Goal: Task Accomplishment & Management: Use online tool/utility

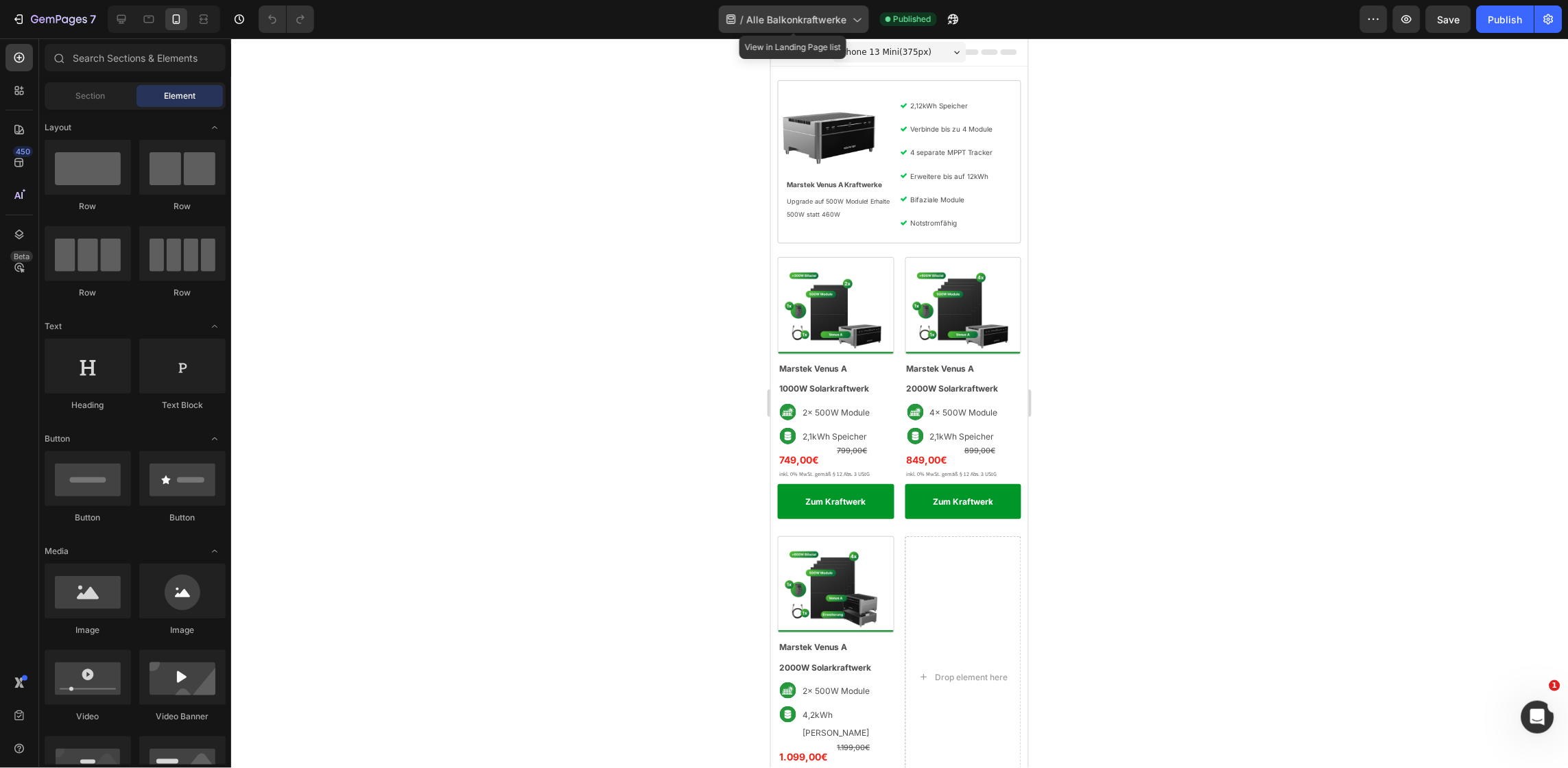
click at [823, 24] on span "Alle Balkonkraftwerke" at bounding box center [797, 20] width 100 height 14
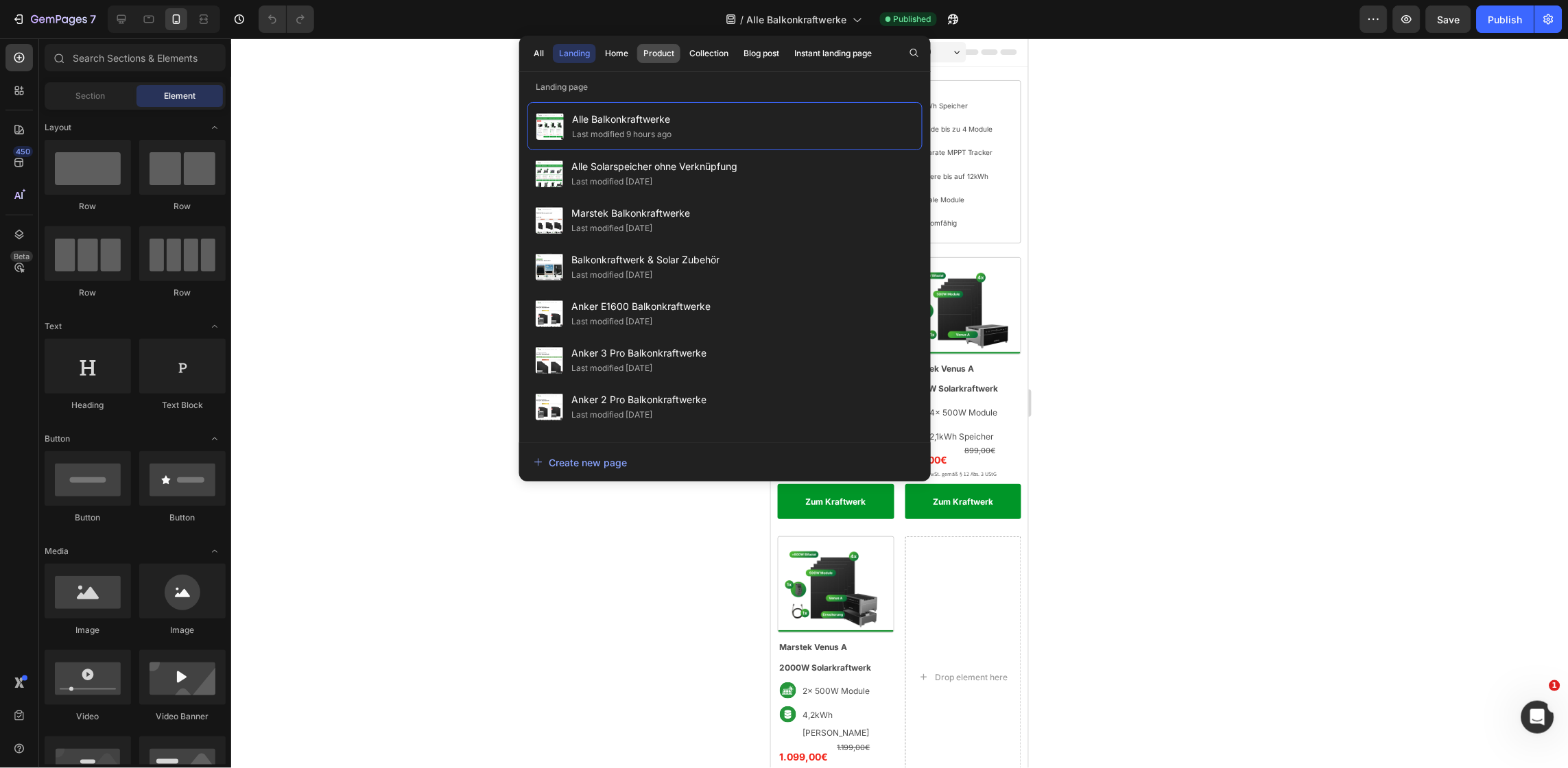
click at [667, 60] on button "Product" at bounding box center [658, 53] width 43 height 19
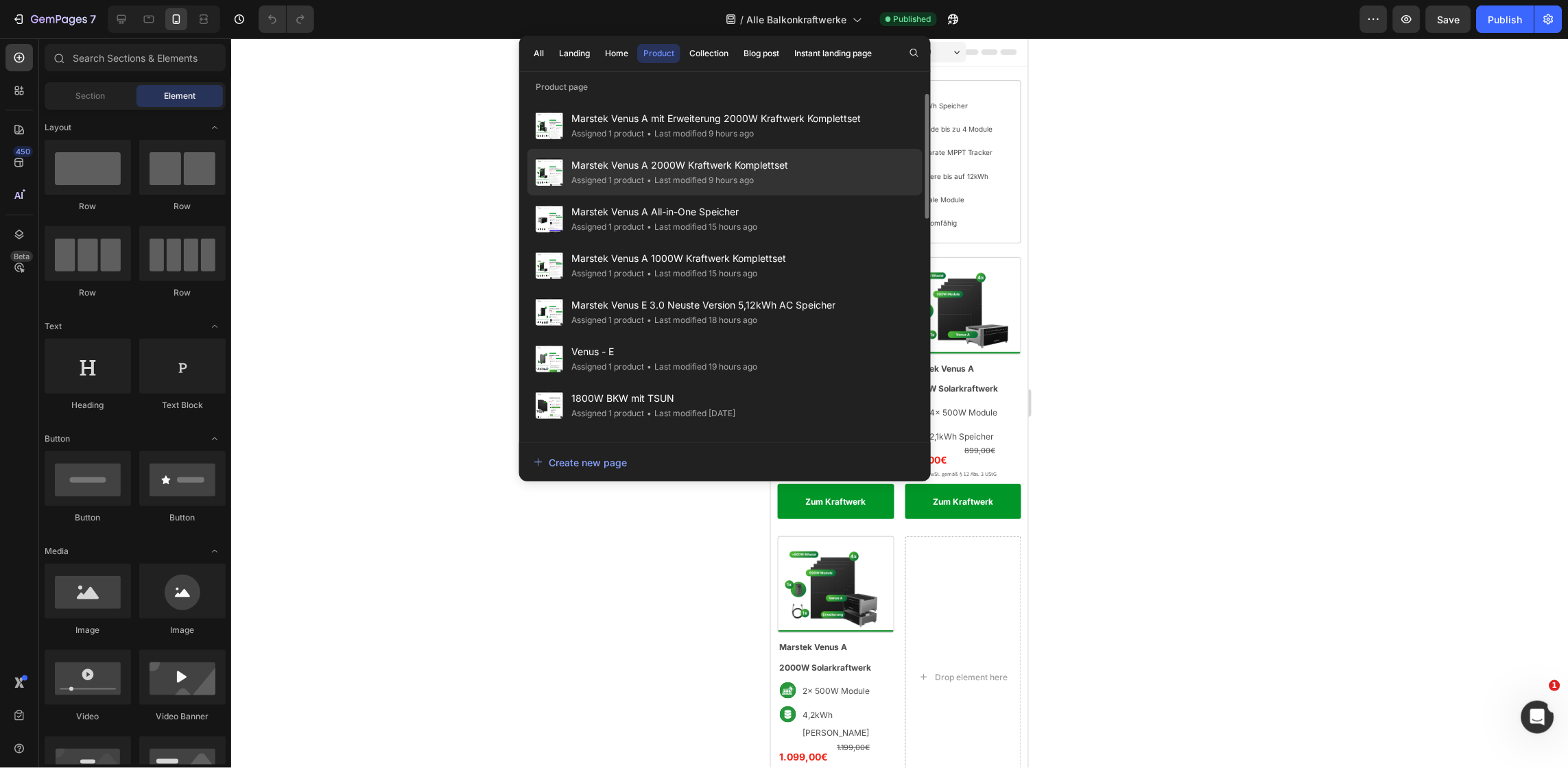
click at [676, 178] on div "• Last modified 9 hours ago" at bounding box center [699, 180] width 110 height 13
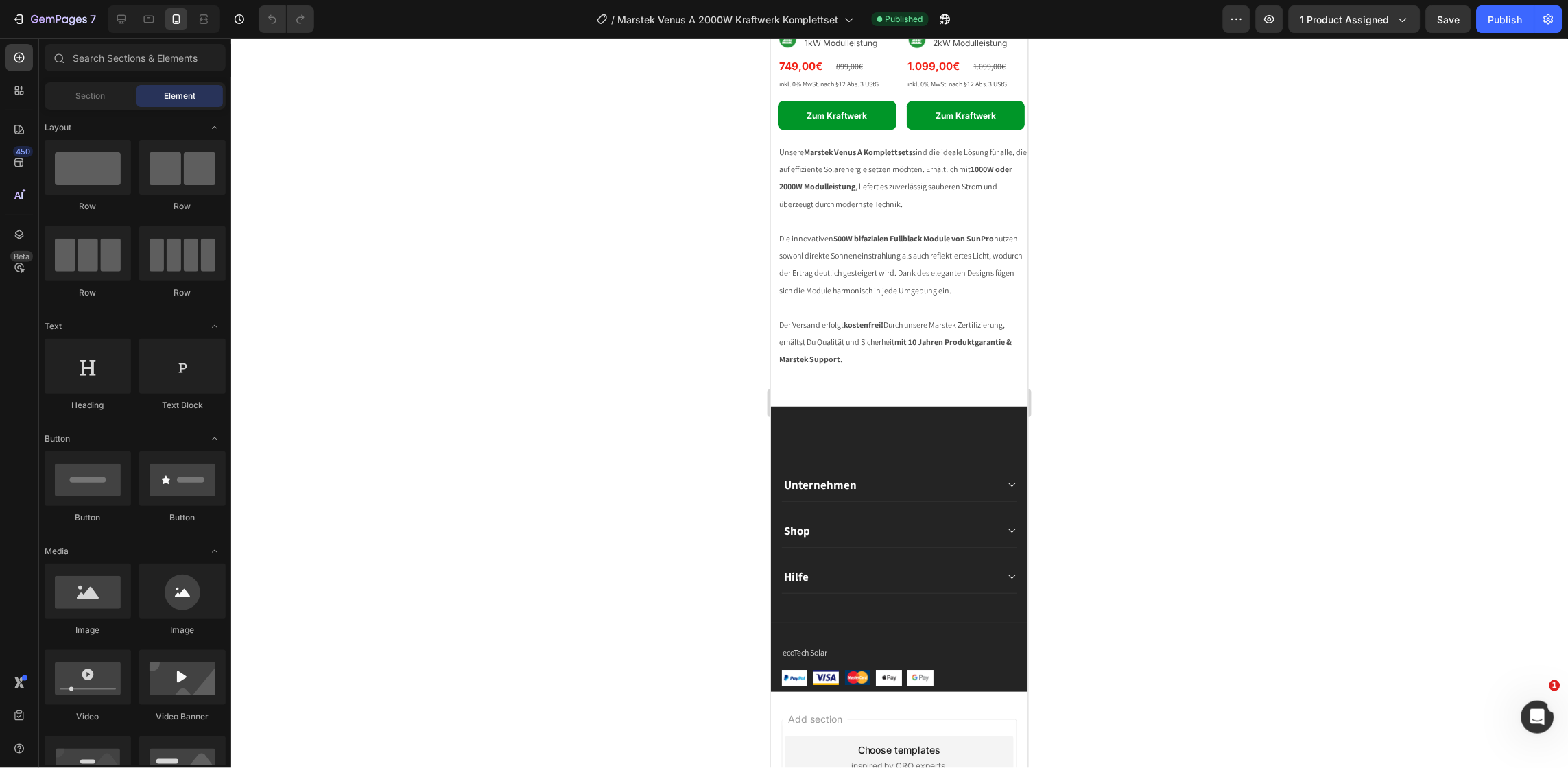
scroll to position [716, 0]
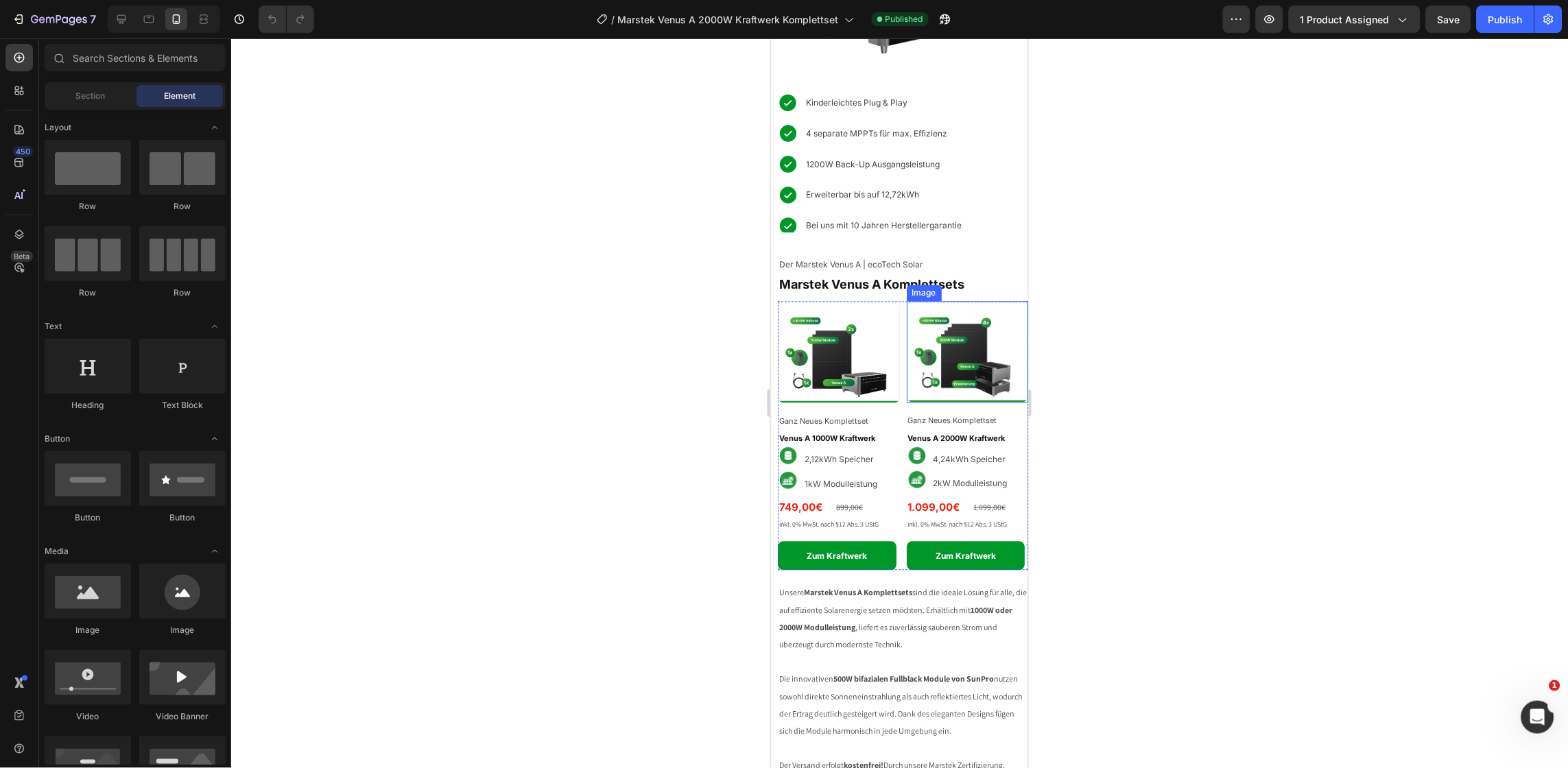
click at [938, 345] on img at bounding box center [966, 351] width 122 height 101
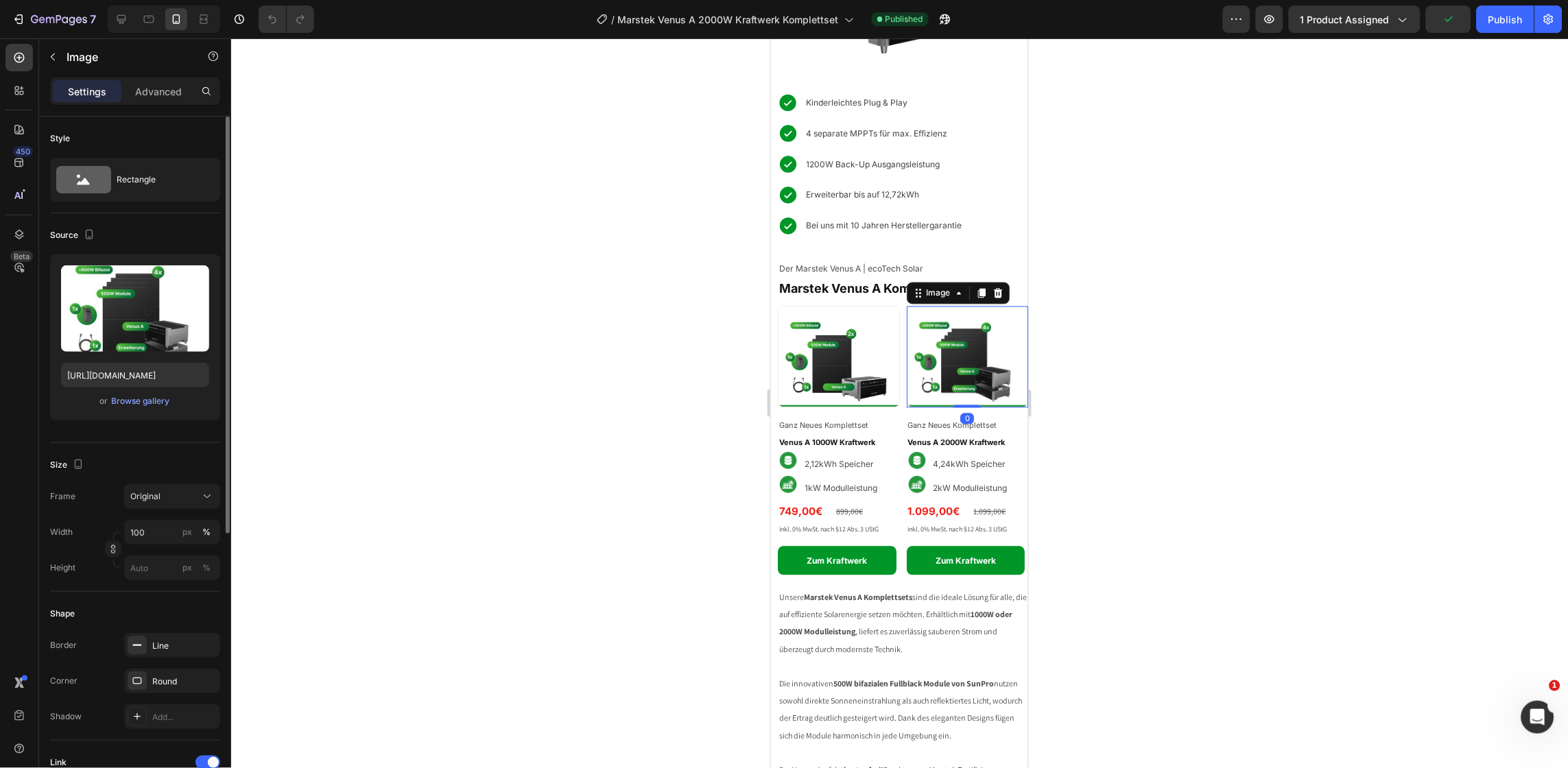
scroll to position [452, 0]
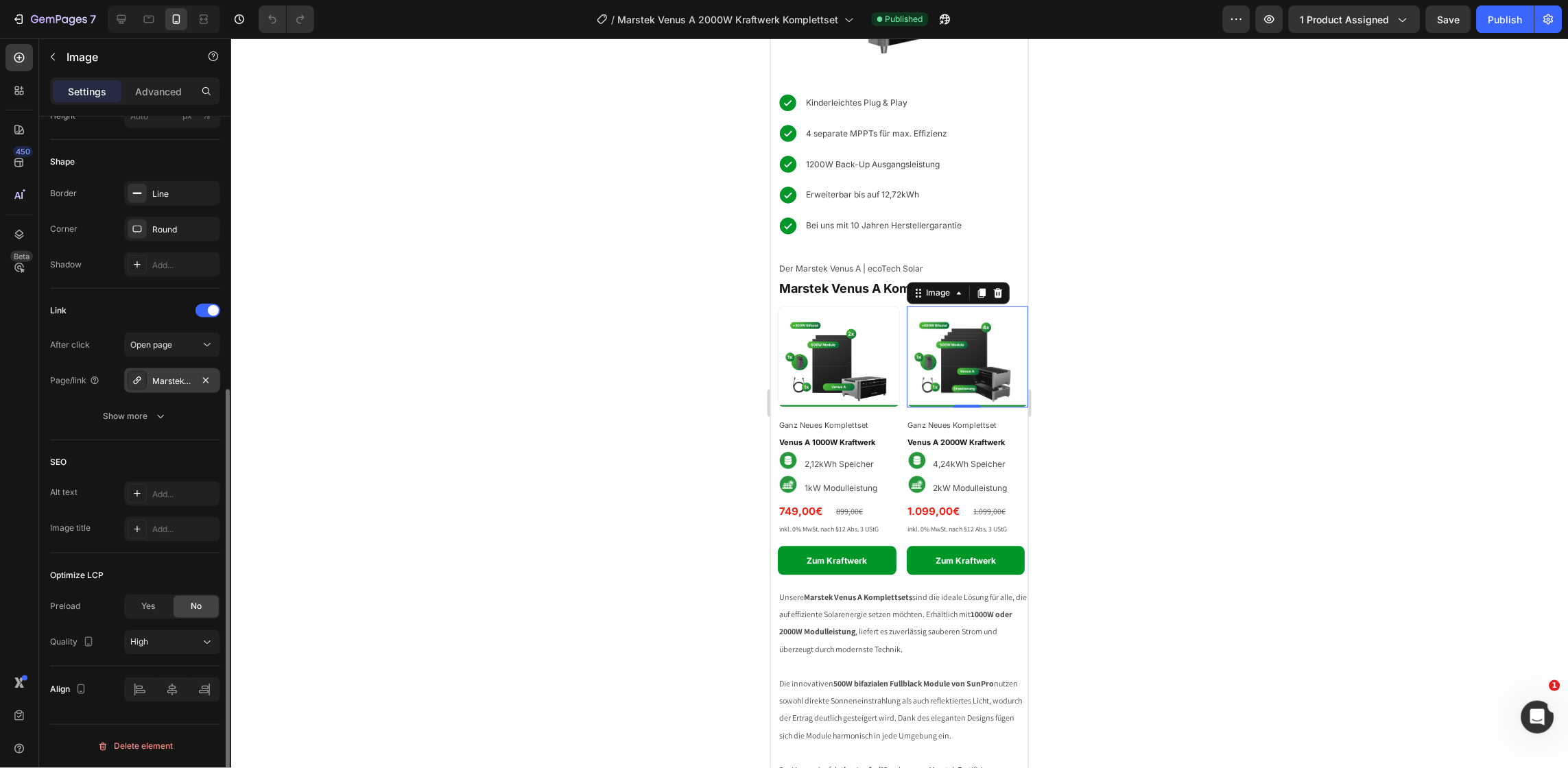
click at [186, 389] on div "Marstek-venus-a-2000w-kraftwerk-komplettset" at bounding box center [172, 380] width 96 height 24
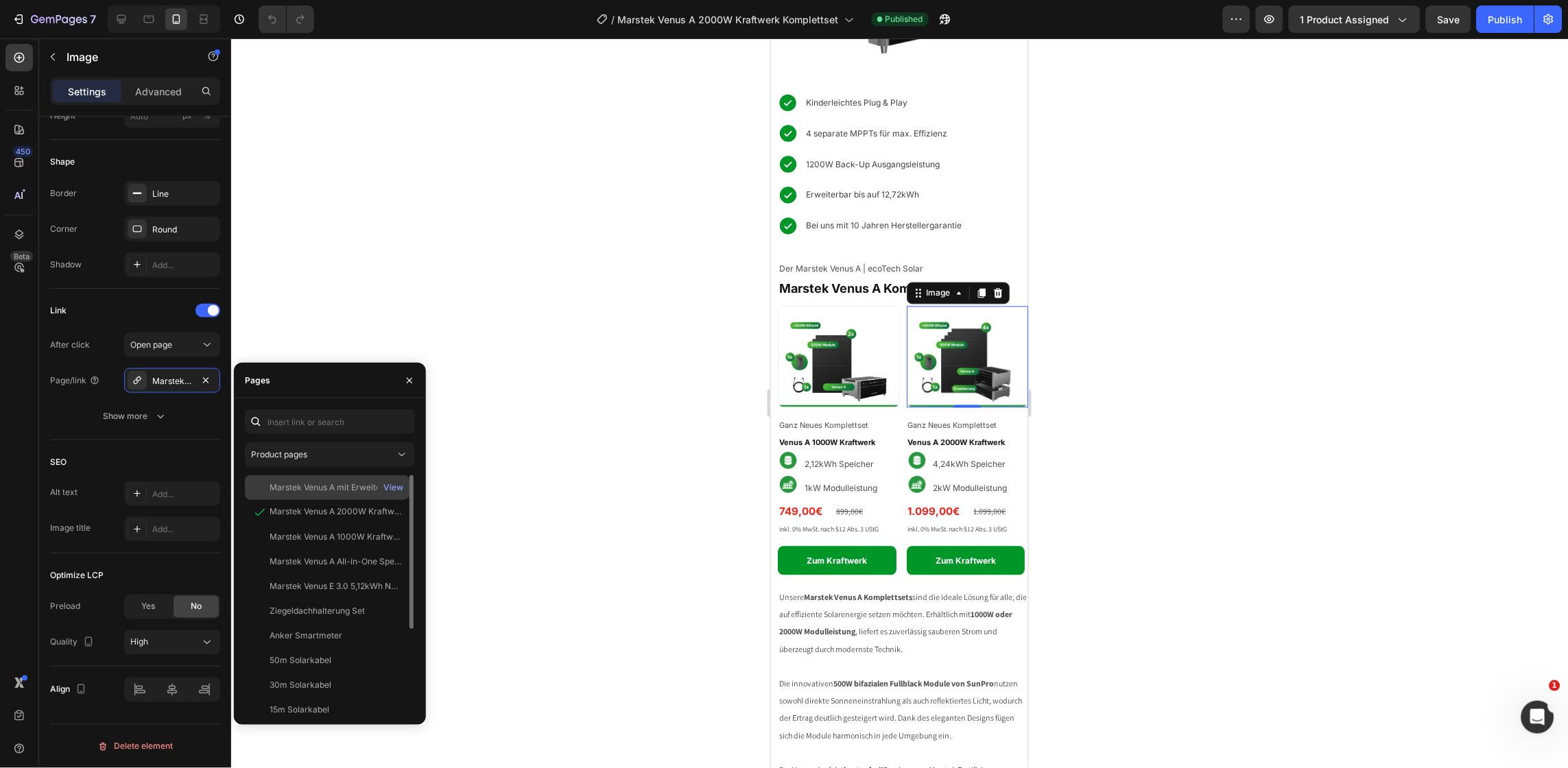
click at [331, 480] on div "Marstek Venus A mit Erweiterung 2000W Kraftwerk Komplettset View" at bounding box center [326, 487] width 164 height 24
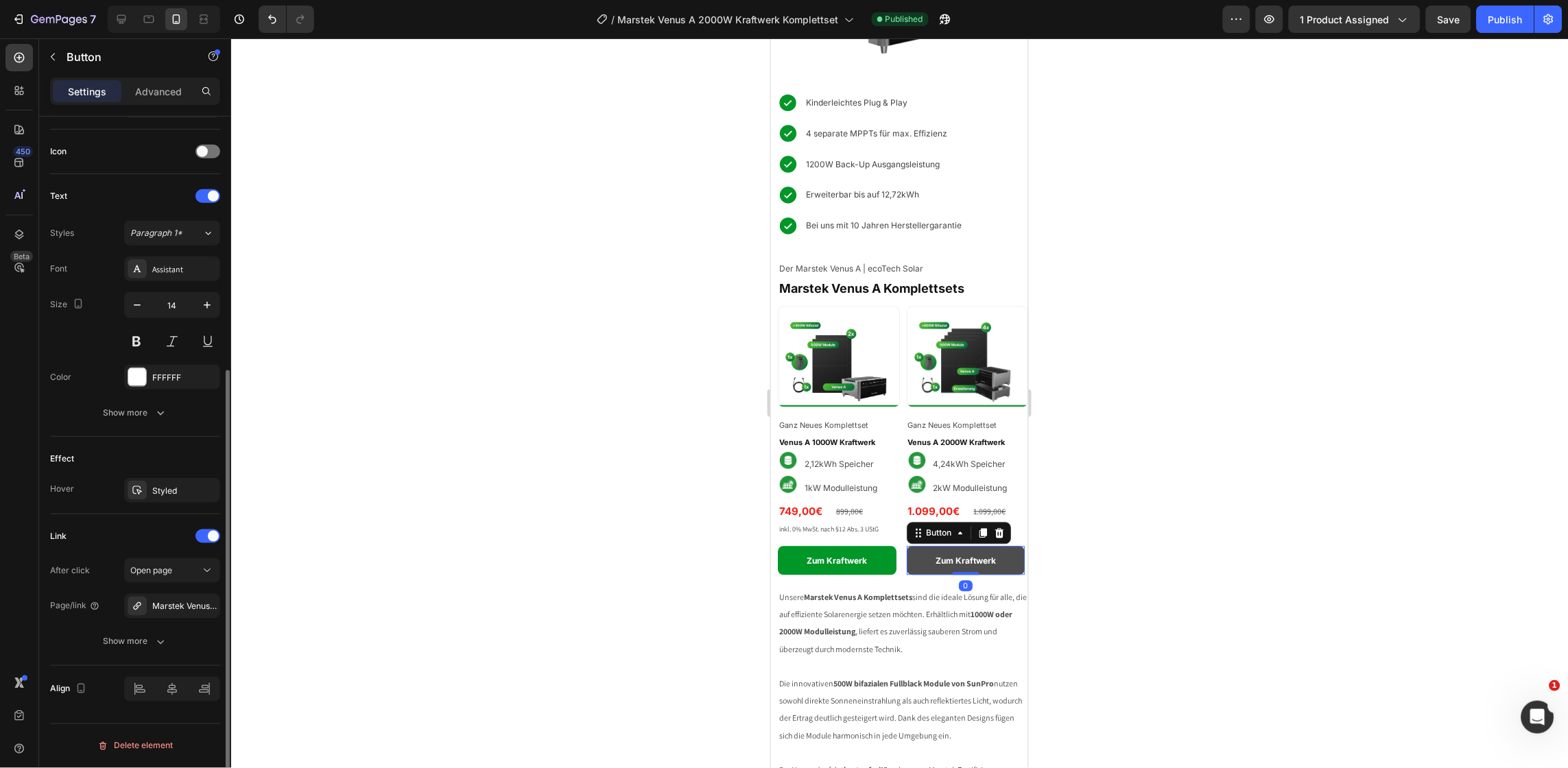
click at [920, 546] on link "Zum Kraftwerk" at bounding box center [965, 560] width 119 height 29
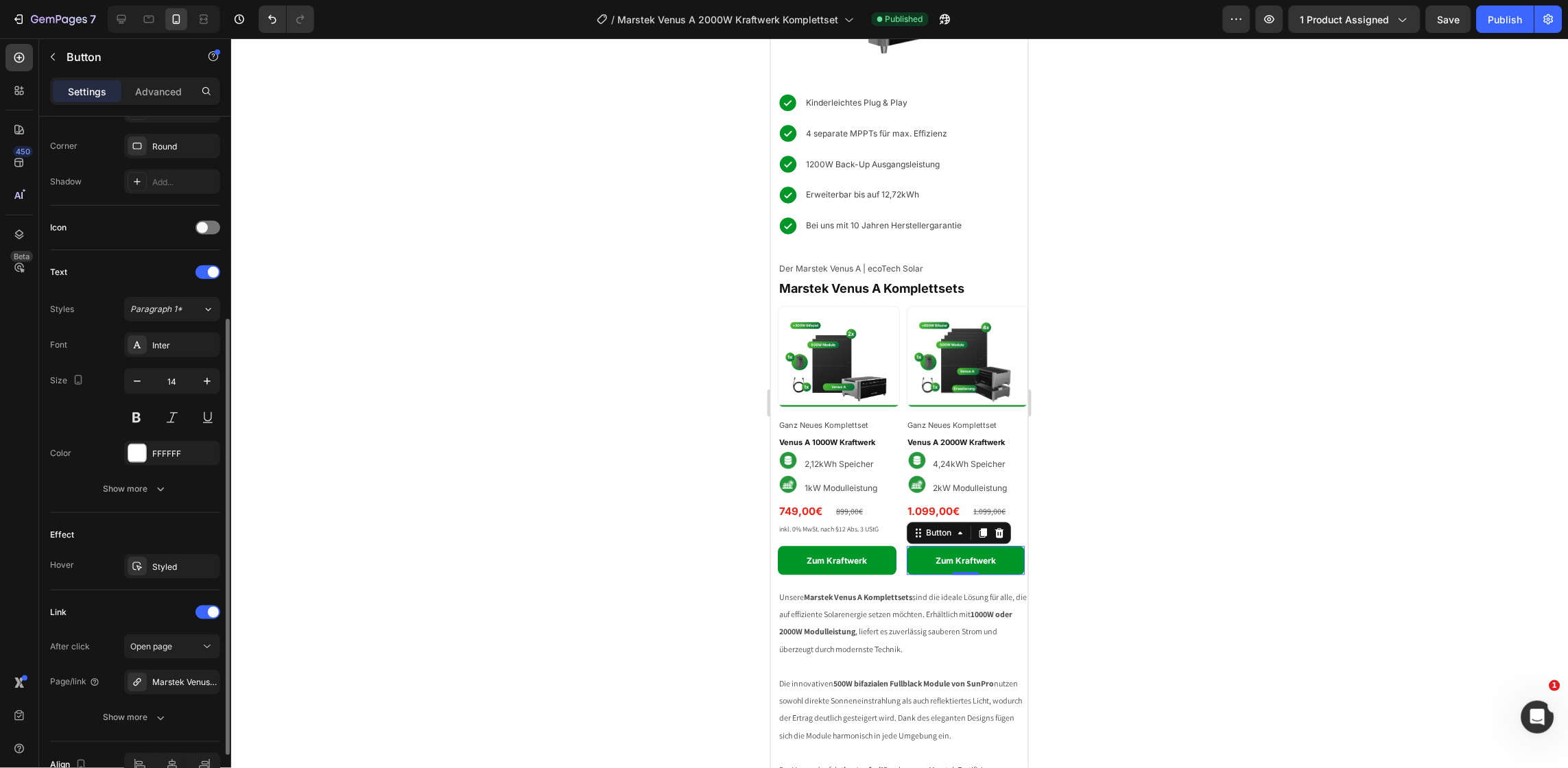
scroll to position [333, 0]
click at [175, 680] on div "Marstek Venus A 2000W Kraftwerk Komplettset" at bounding box center [172, 674] width 40 height 13
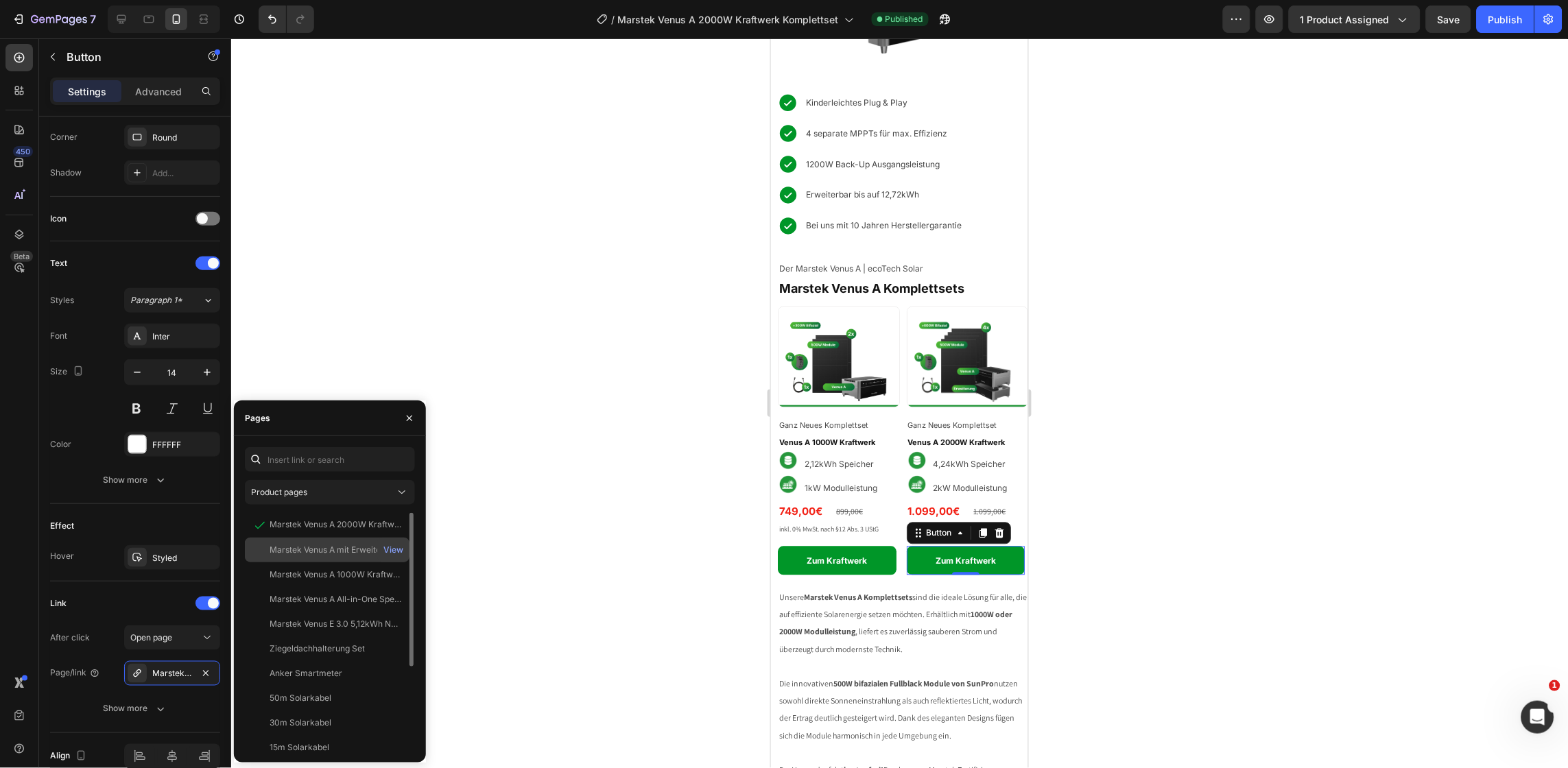
click at [333, 549] on div "Marstek Venus A mit Erweiterung 2000W Kraftwerk Komplettset" at bounding box center [336, 550] width 132 height 13
click at [121, 22] on icon at bounding box center [121, 19] width 9 height 9
type input "16"
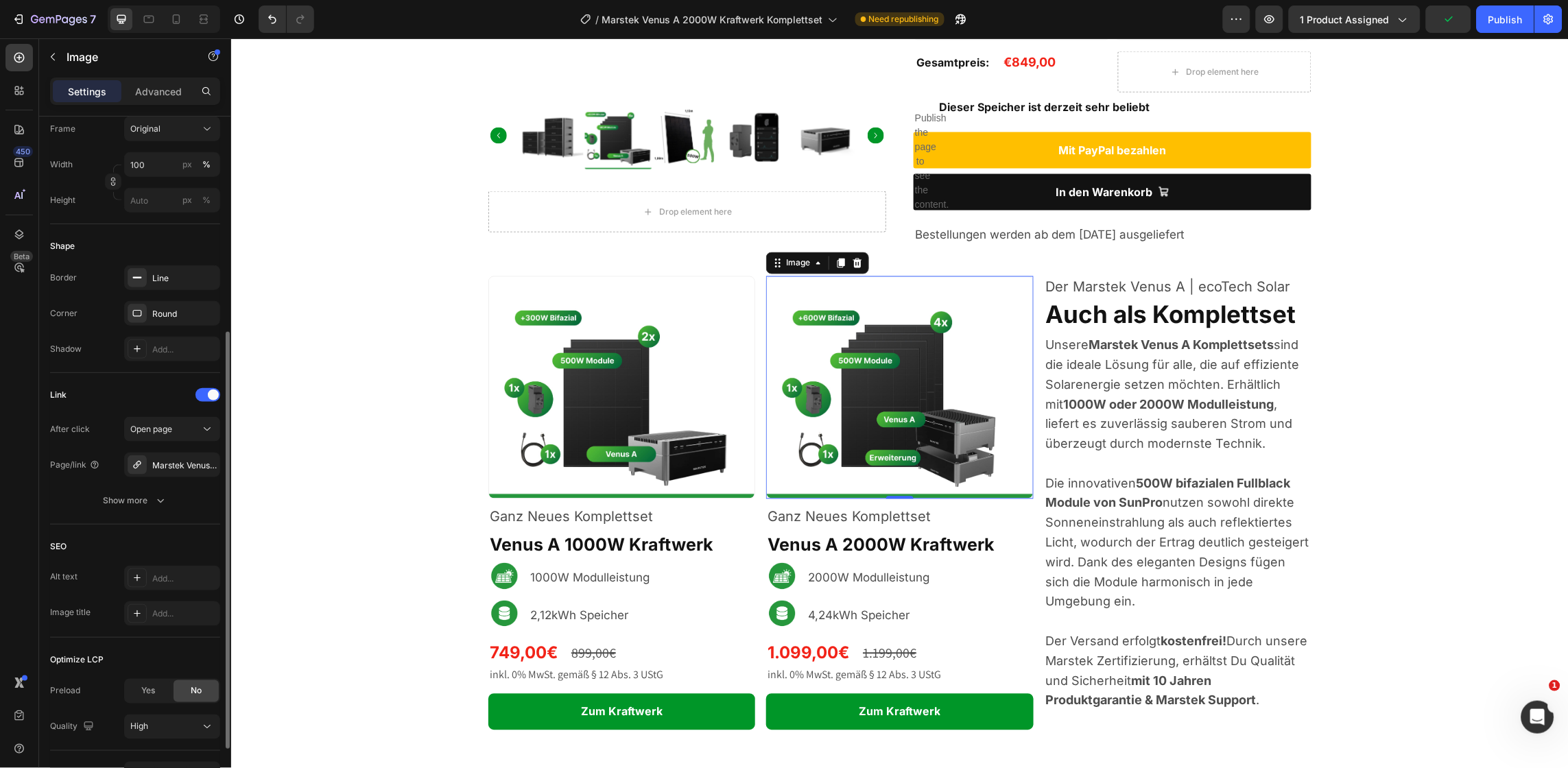
scroll to position [375, 0]
click at [181, 456] on div "Marstek Venus A mit Erweiterung 2000W Kraftwerk Komplettset" at bounding box center [172, 458] width 40 height 13
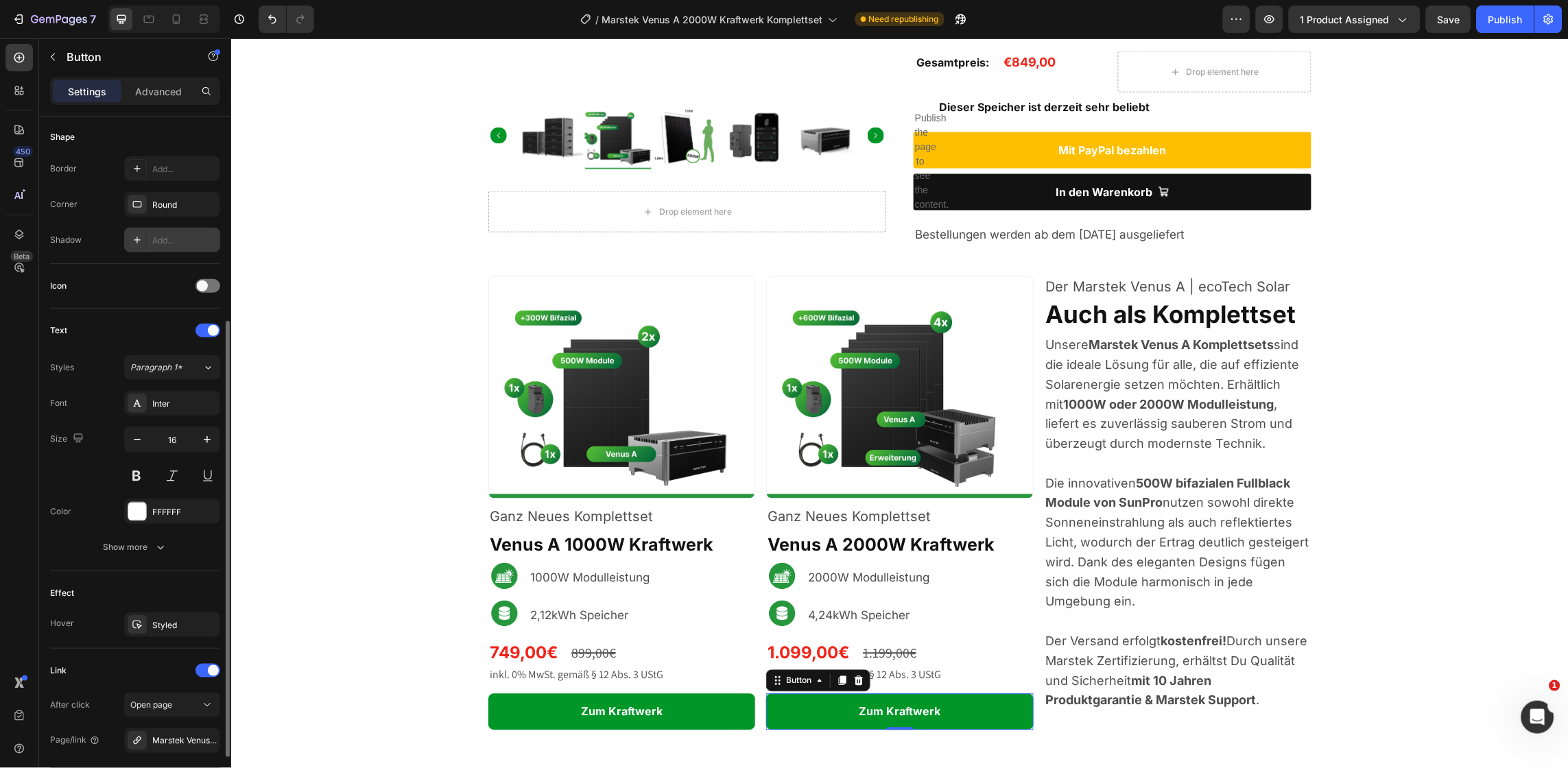
scroll to position [288, 0]
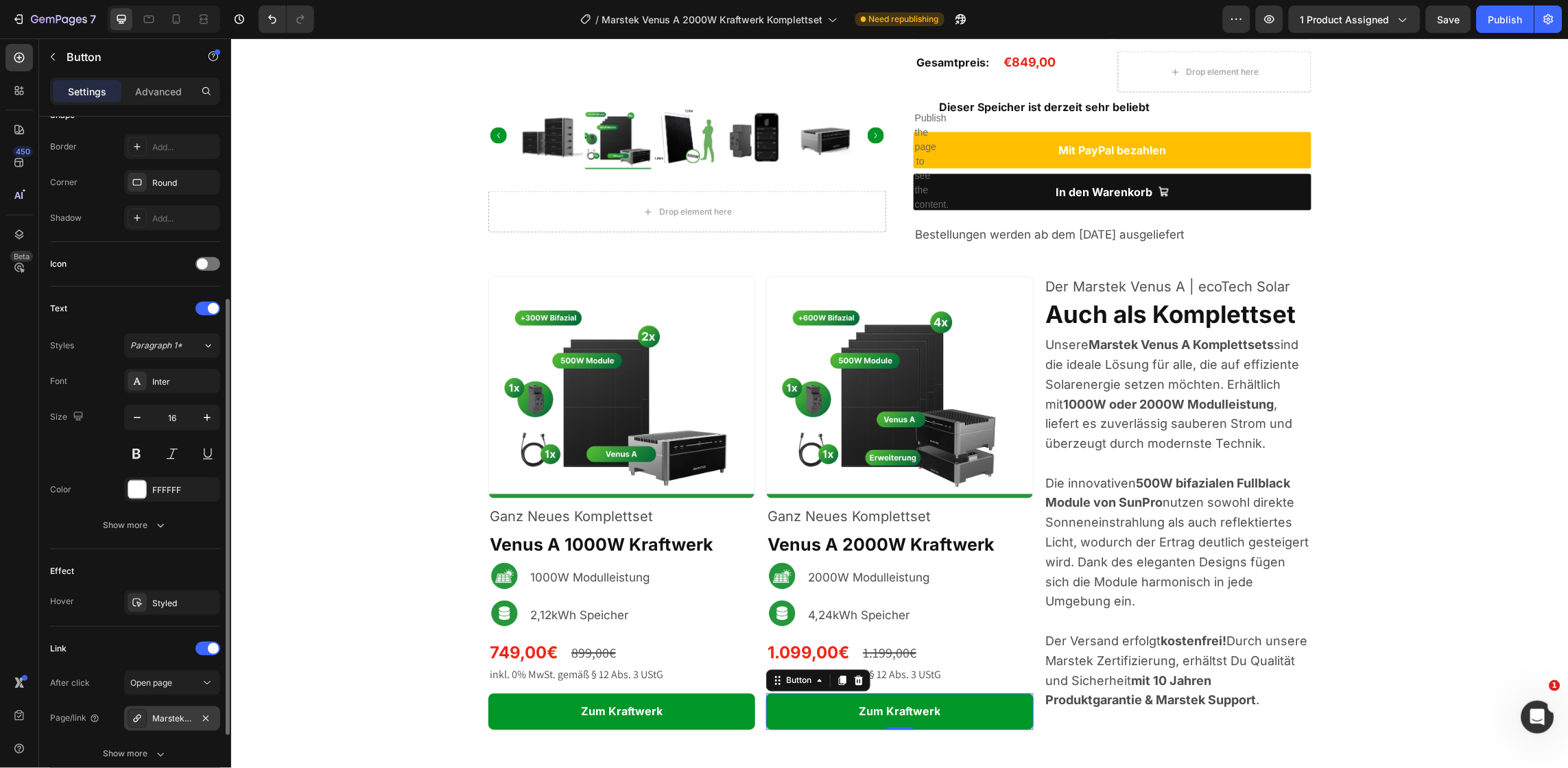
click at [167, 726] on div "Marstek Venus A mit Erweiterung 2000W Kraftwerk Komplettset" at bounding box center [172, 719] width 40 height 13
click at [1449, 34] on div "7 Version history / Marstek Venus A 2000W Kraftwerk Komplettset Need republishi…" at bounding box center [784, 20] width 1568 height 39
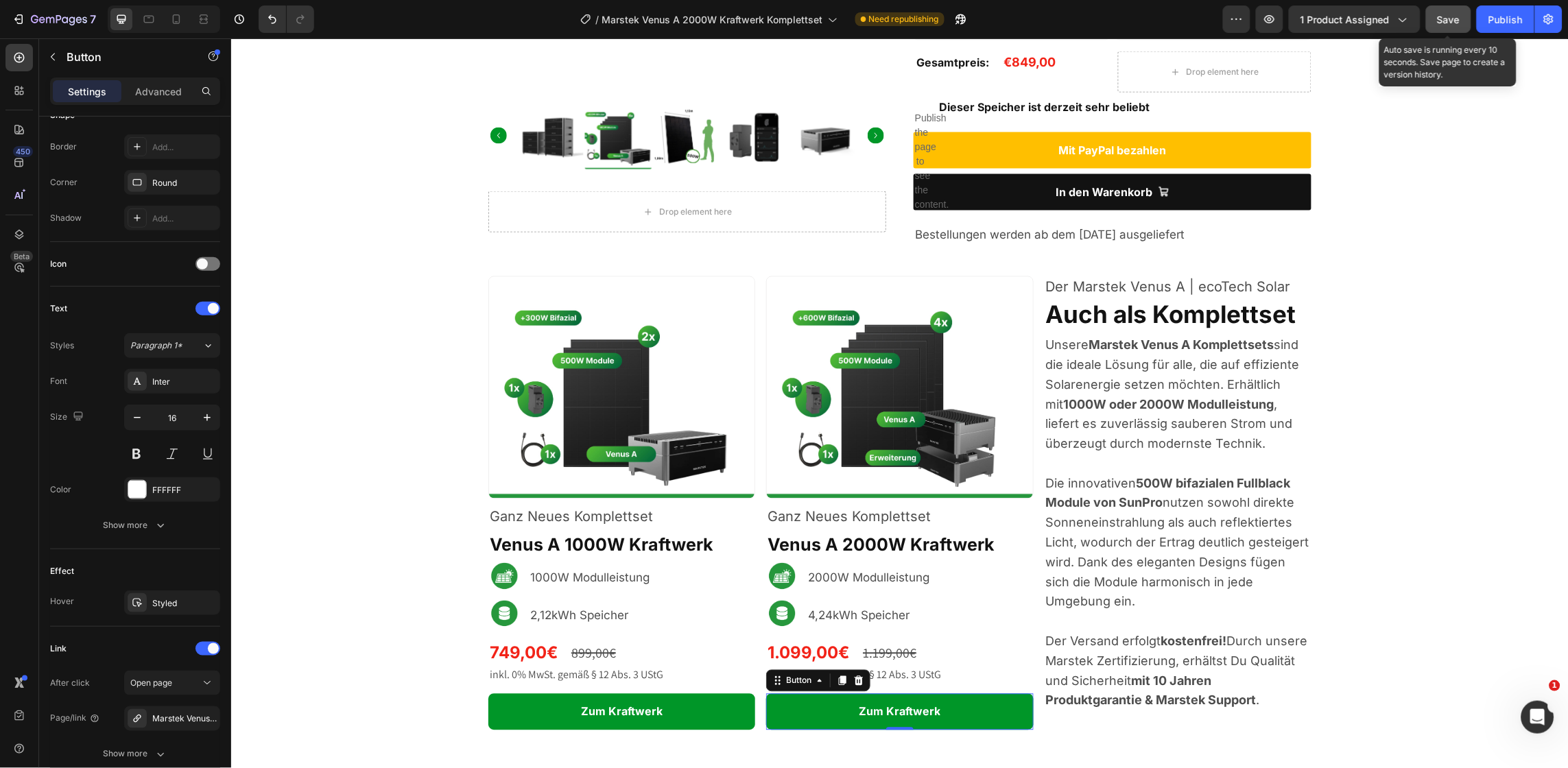
click at [1449, 21] on span "Save" at bounding box center [1449, 19] width 23 height 12
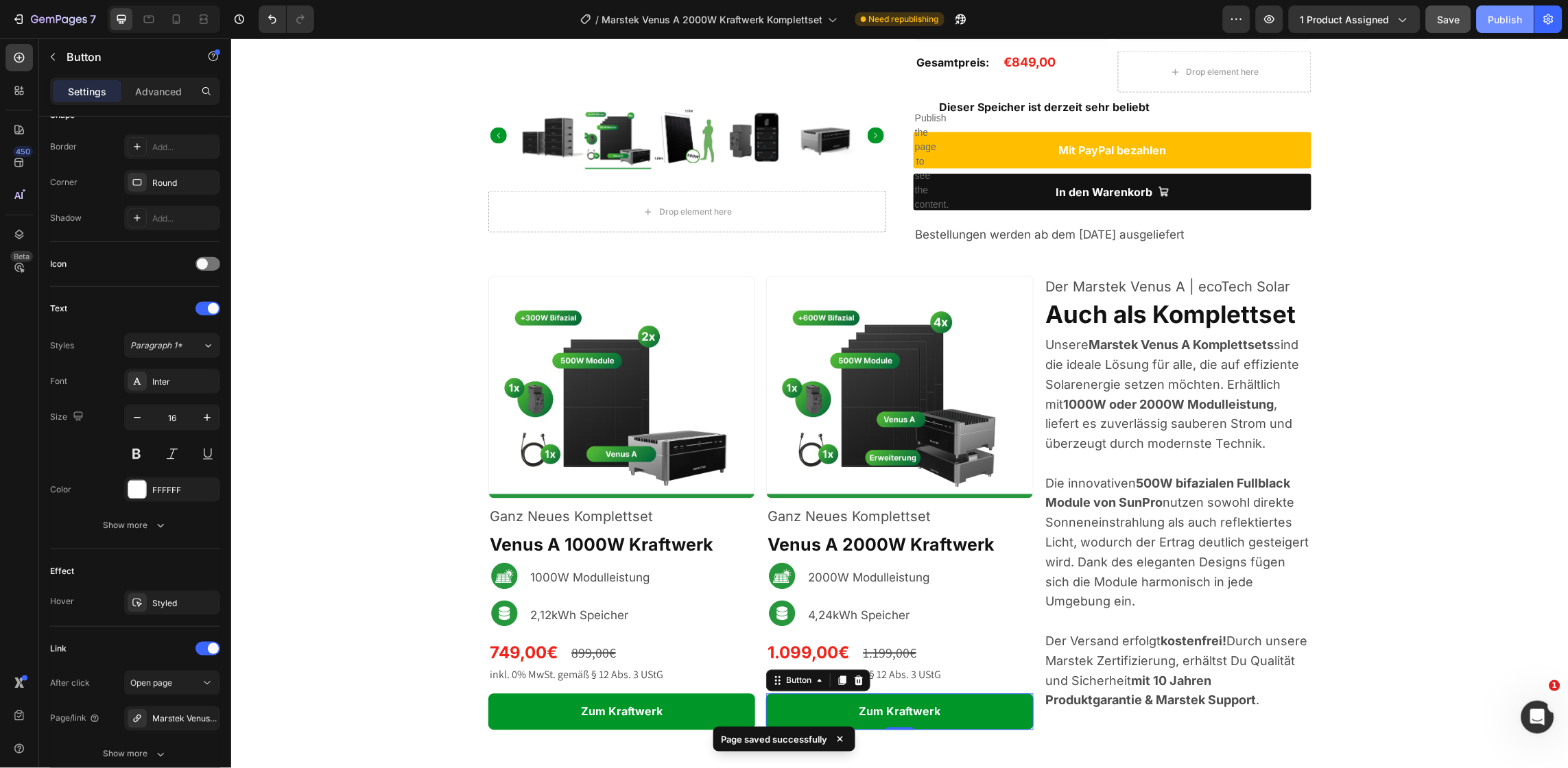
click at [1513, 14] on div "Publish" at bounding box center [1506, 20] width 35 height 14
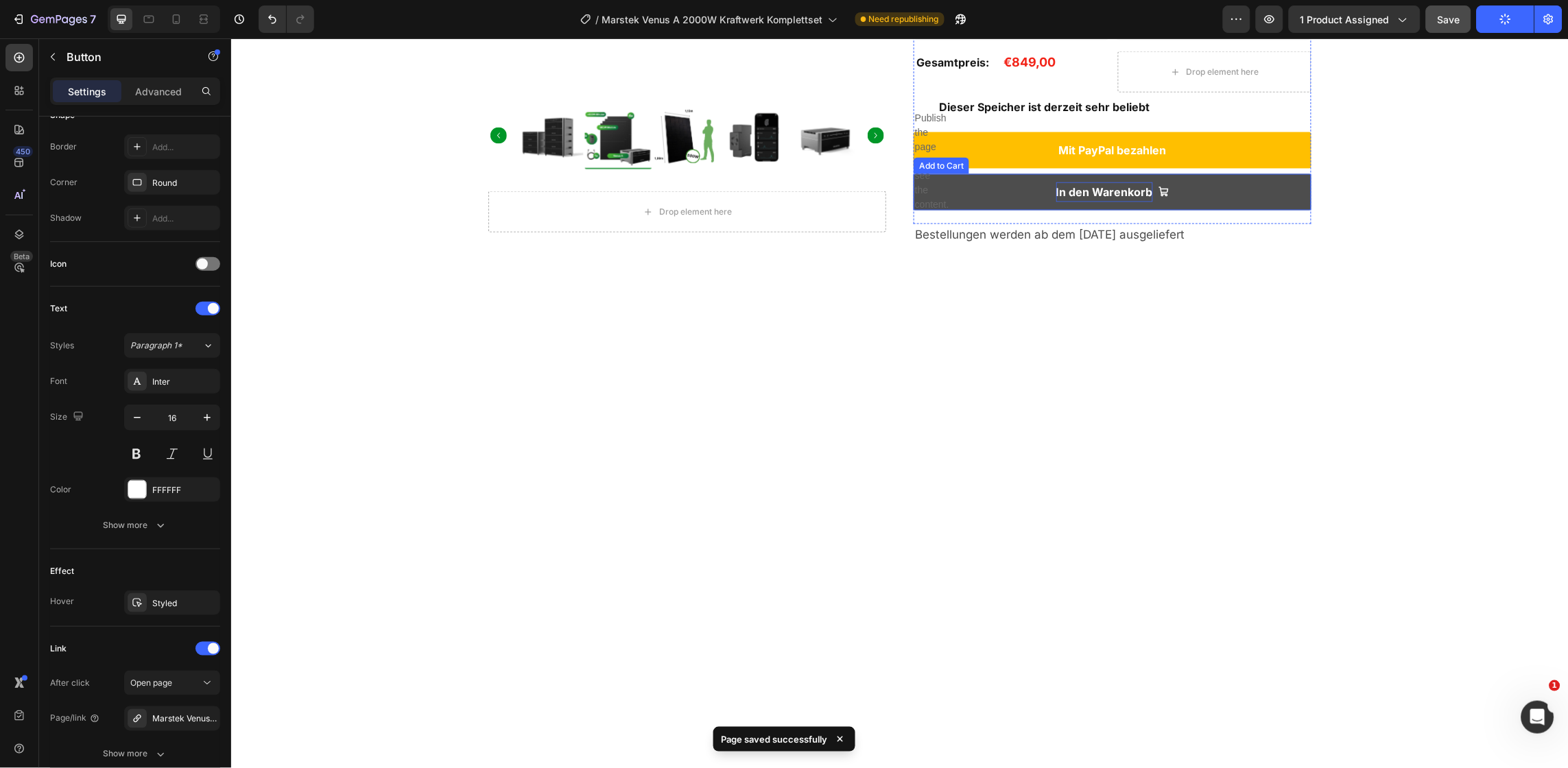
scroll to position [0, 0]
